Goal: Find specific fact: Find specific fact

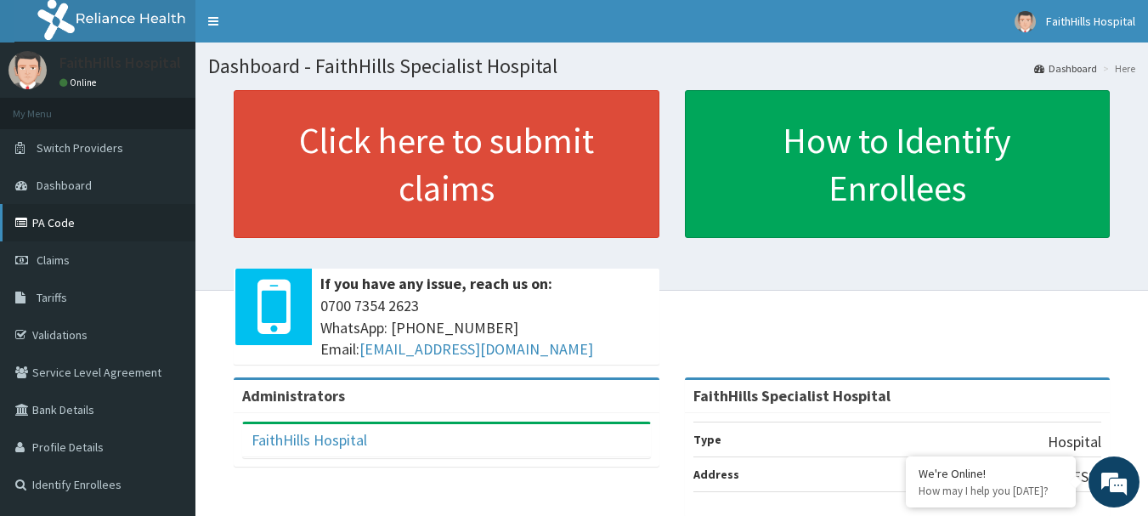
click at [60, 224] on link "PA Code" at bounding box center [97, 222] width 195 height 37
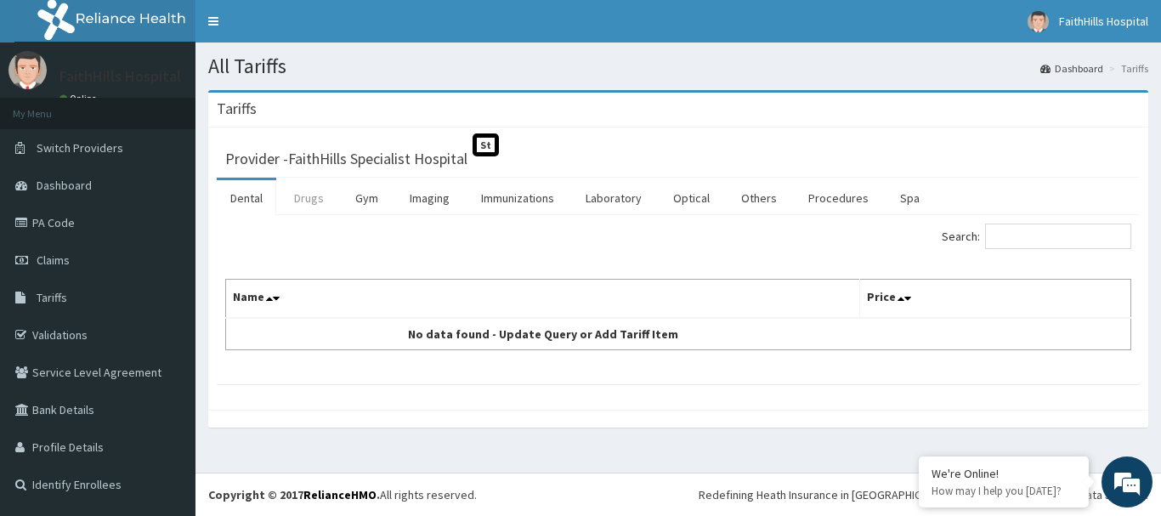
click at [312, 200] on link "Drugs" at bounding box center [308, 198] width 57 height 36
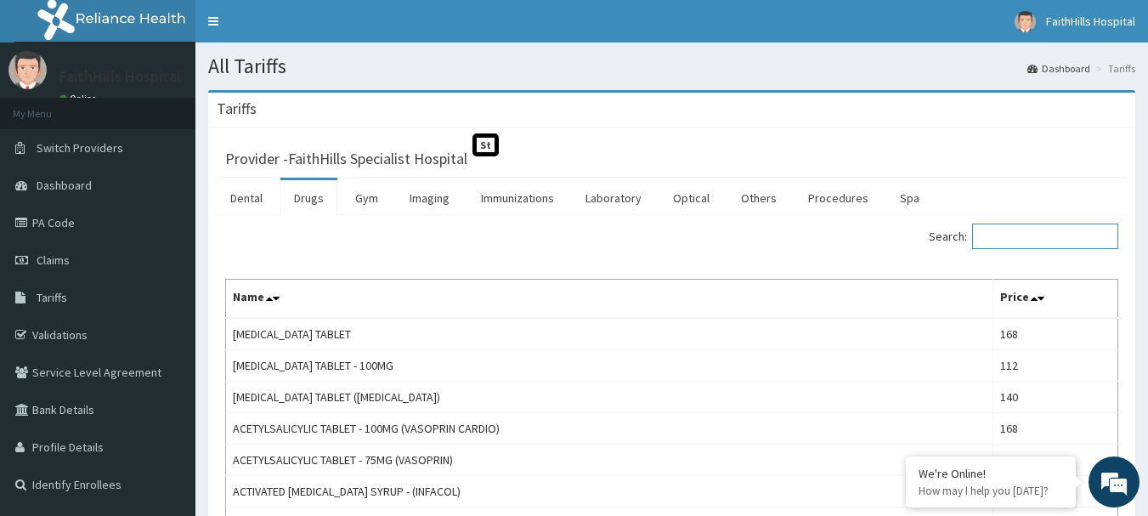
click at [1040, 233] on input "Search:" at bounding box center [1045, 235] width 146 height 25
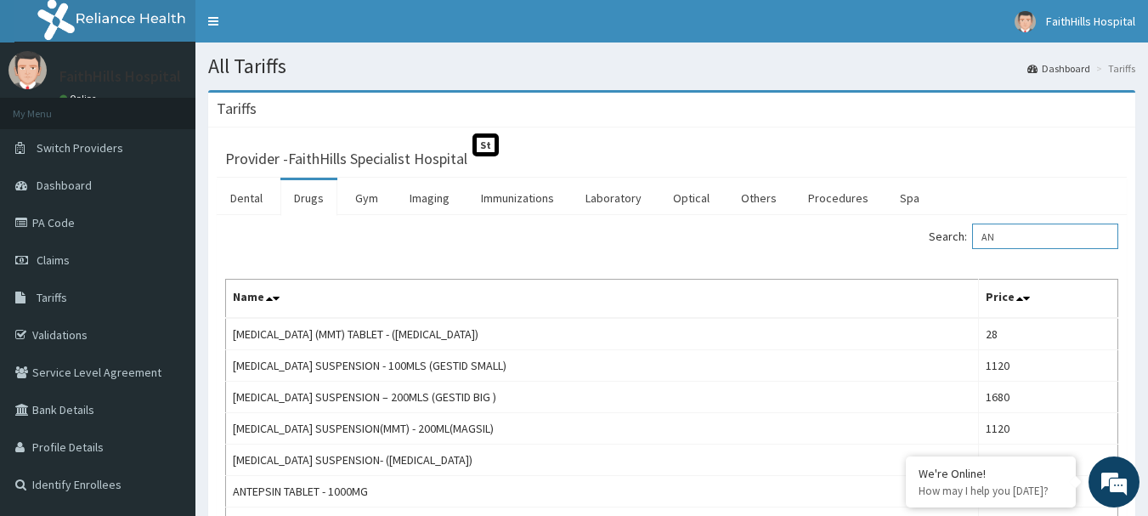
type input "A"
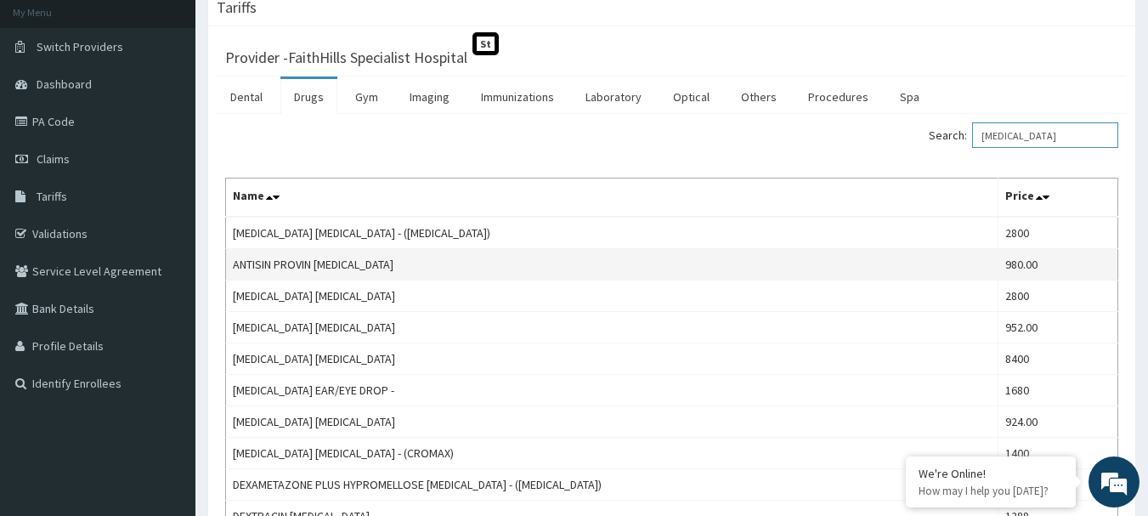
scroll to position [100, 0]
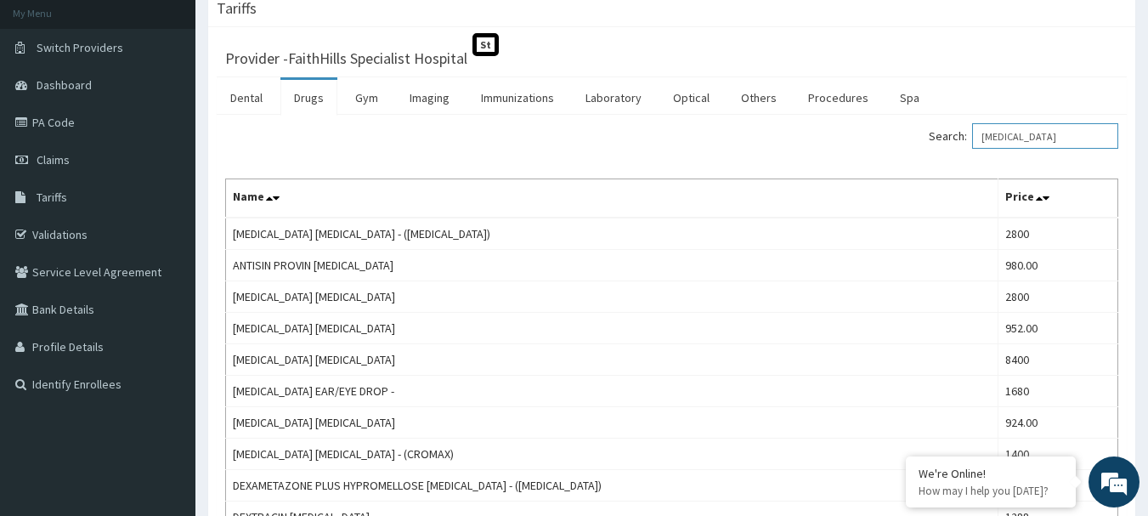
drag, startPoint x: 1049, startPoint y: 135, endPoint x: 980, endPoint y: 139, distance: 69.8
click at [980, 139] on label "Search: EYE DROP" at bounding box center [1023, 135] width 189 height 25
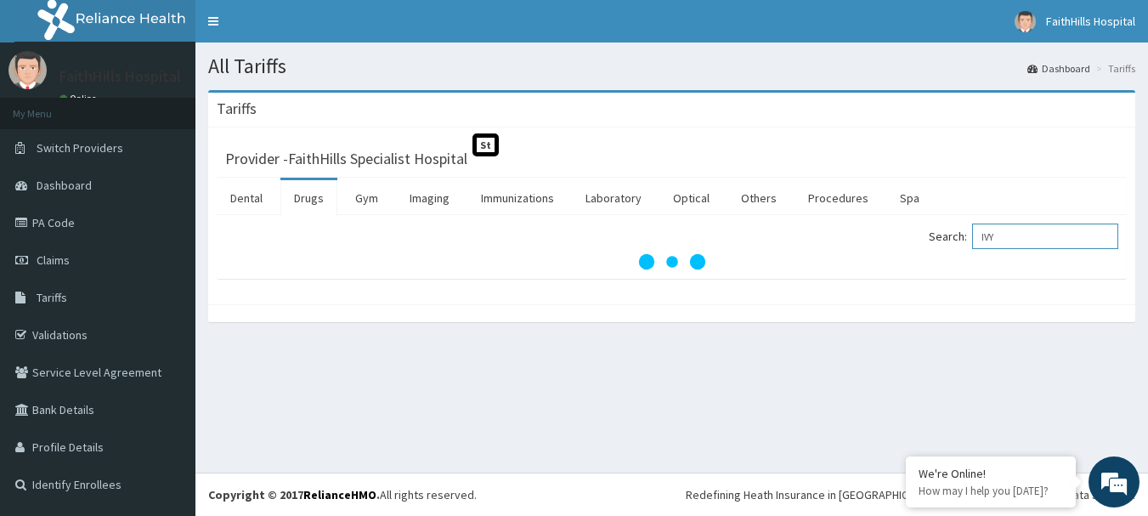
scroll to position [0, 0]
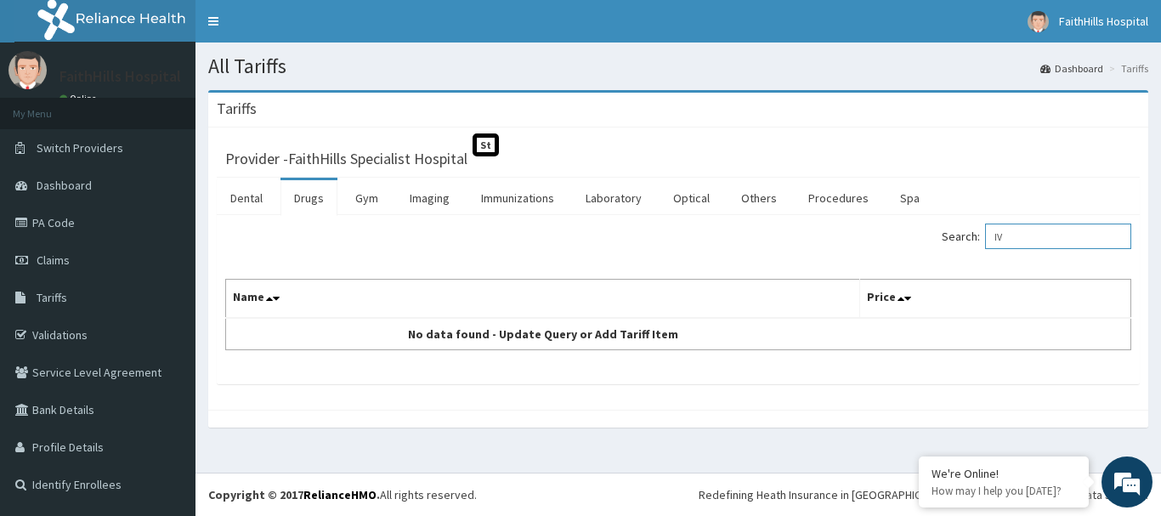
type input "I"
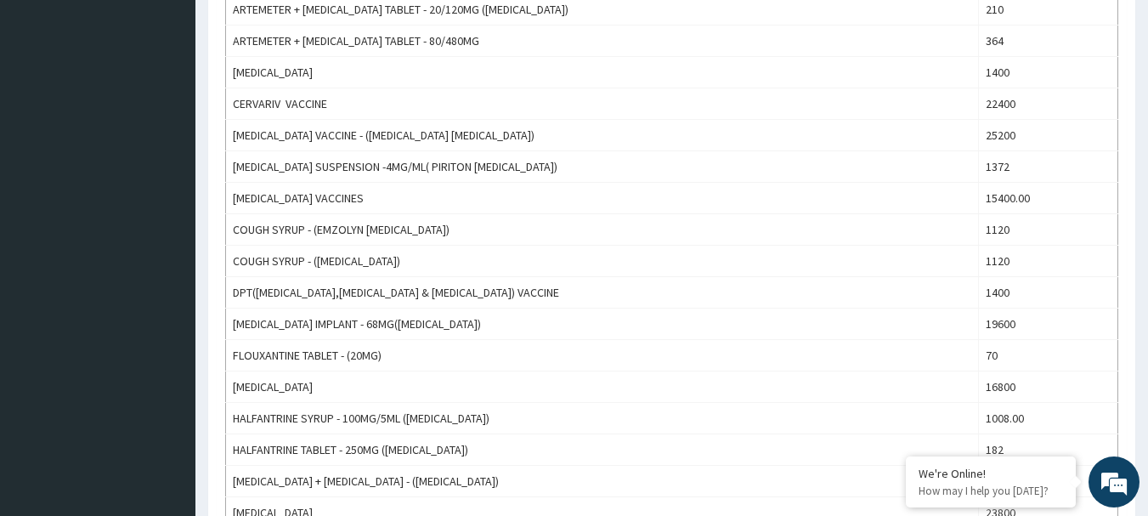
scroll to position [16, 0]
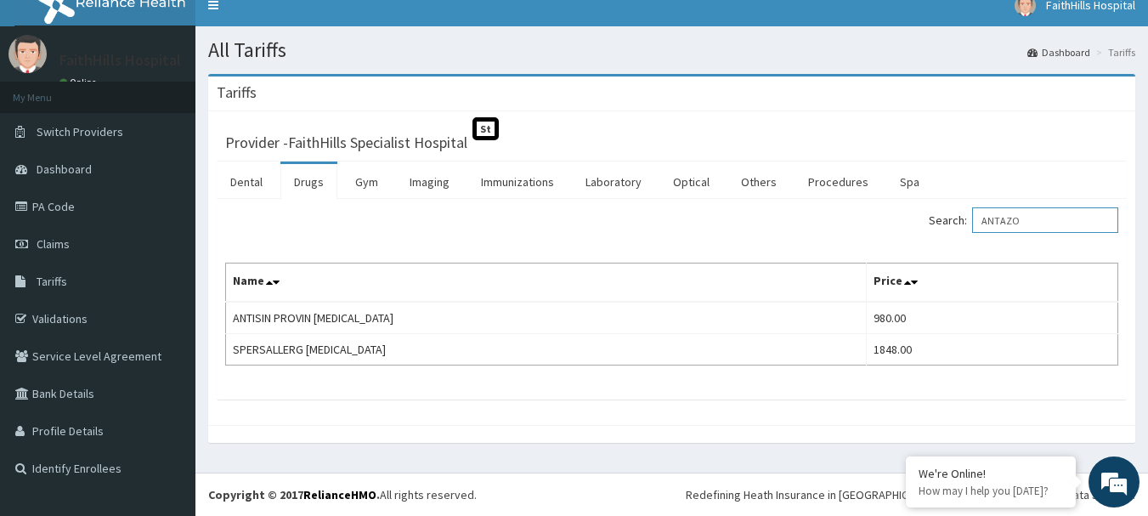
type input "ANTAZO"
click at [49, 211] on link "PA Code" at bounding box center [97, 206] width 195 height 37
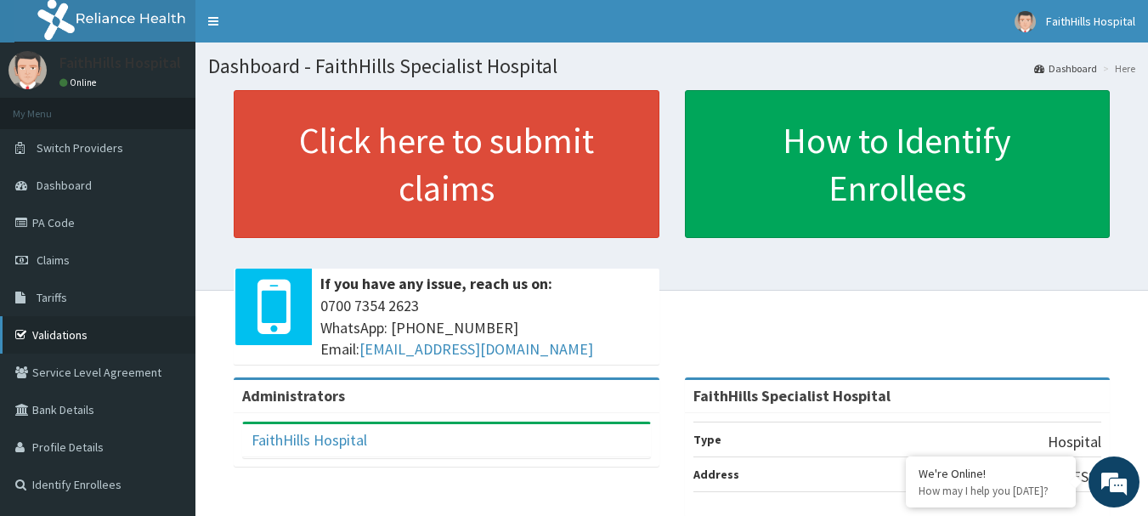
click at [72, 334] on link "Validations" at bounding box center [97, 334] width 195 height 37
